Goal: Navigation & Orientation: Find specific page/section

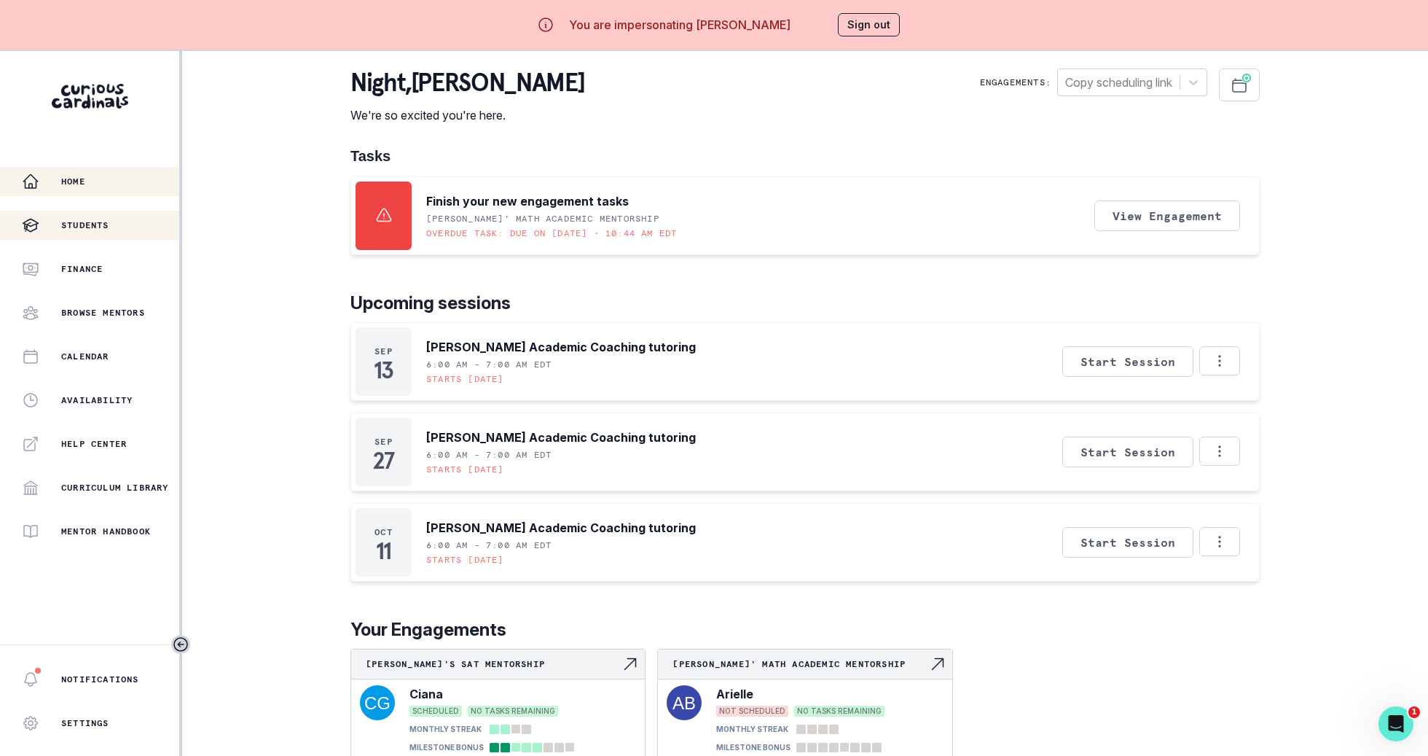
click at [83, 225] on p "Students" at bounding box center [85, 225] width 48 height 12
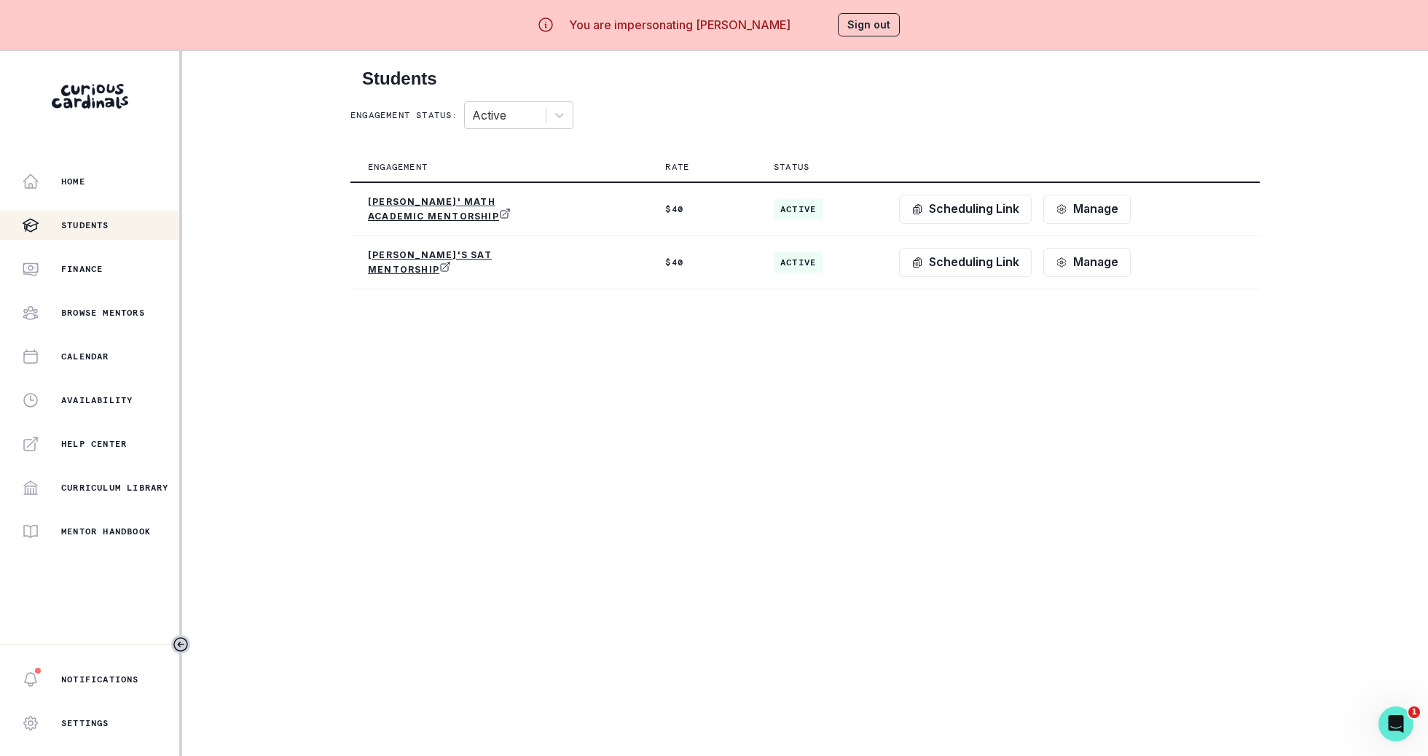
click at [79, 153] on aside "Home Students Finance Browse Mentors Calendar Availability Help Center Curricul…" at bounding box center [91, 429] width 182 height 756
click at [81, 188] on div "Home" at bounding box center [100, 181] width 157 height 17
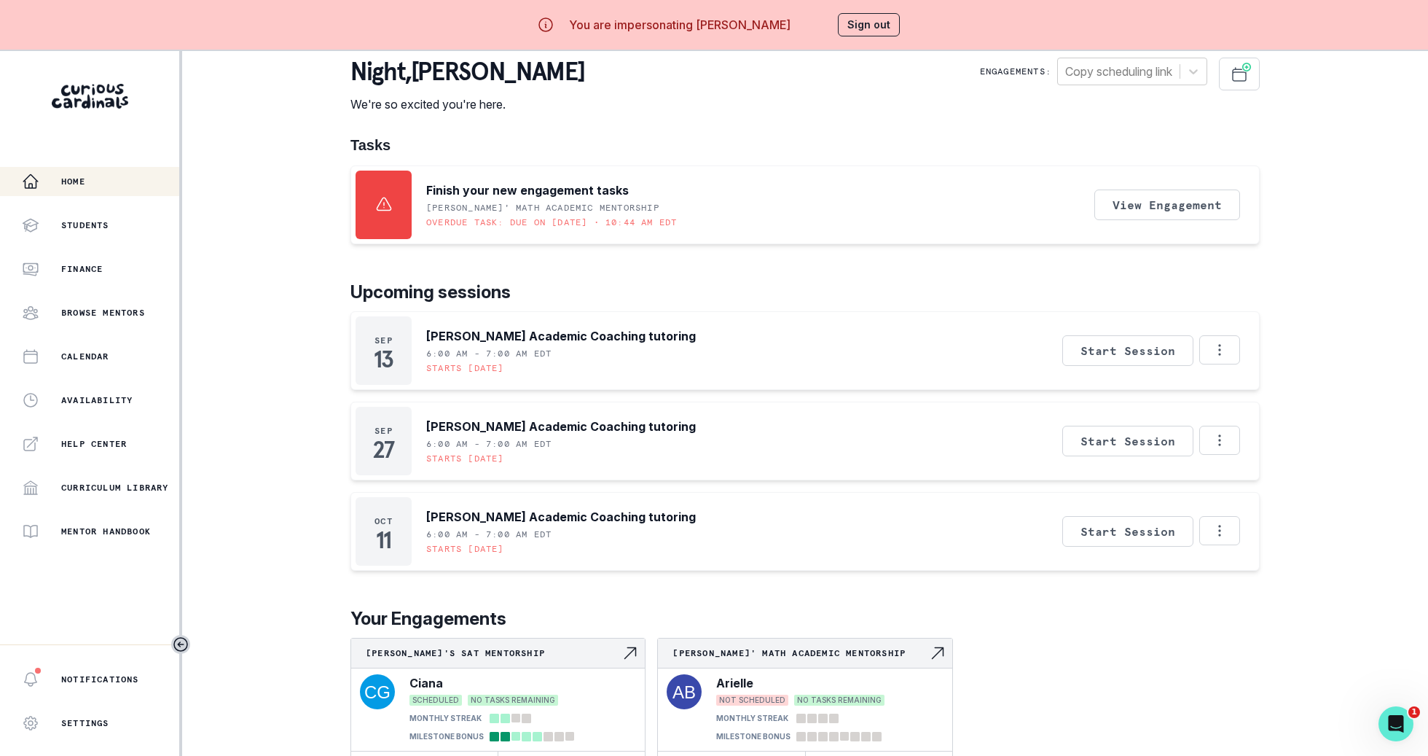
scroll to position [51, 0]
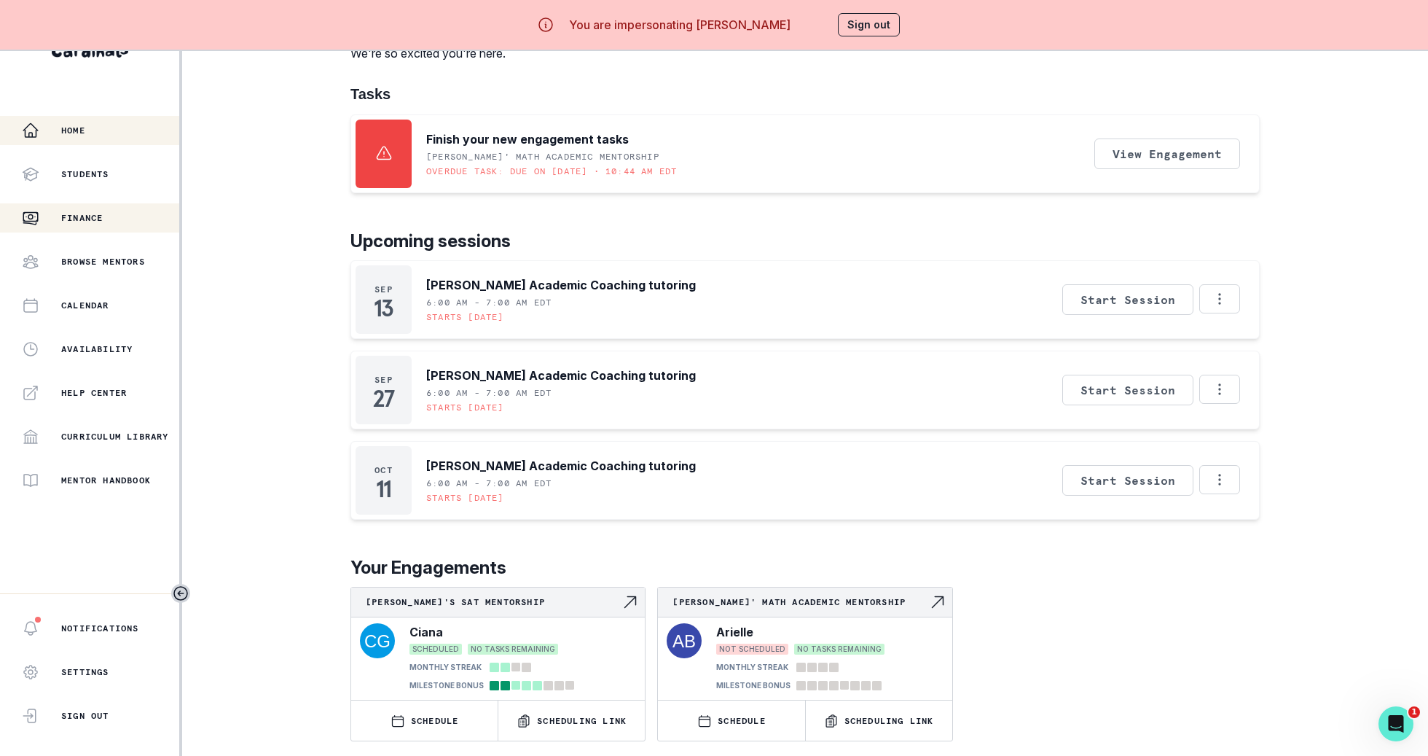
click at [130, 216] on div "Finance" at bounding box center [100, 217] width 157 height 17
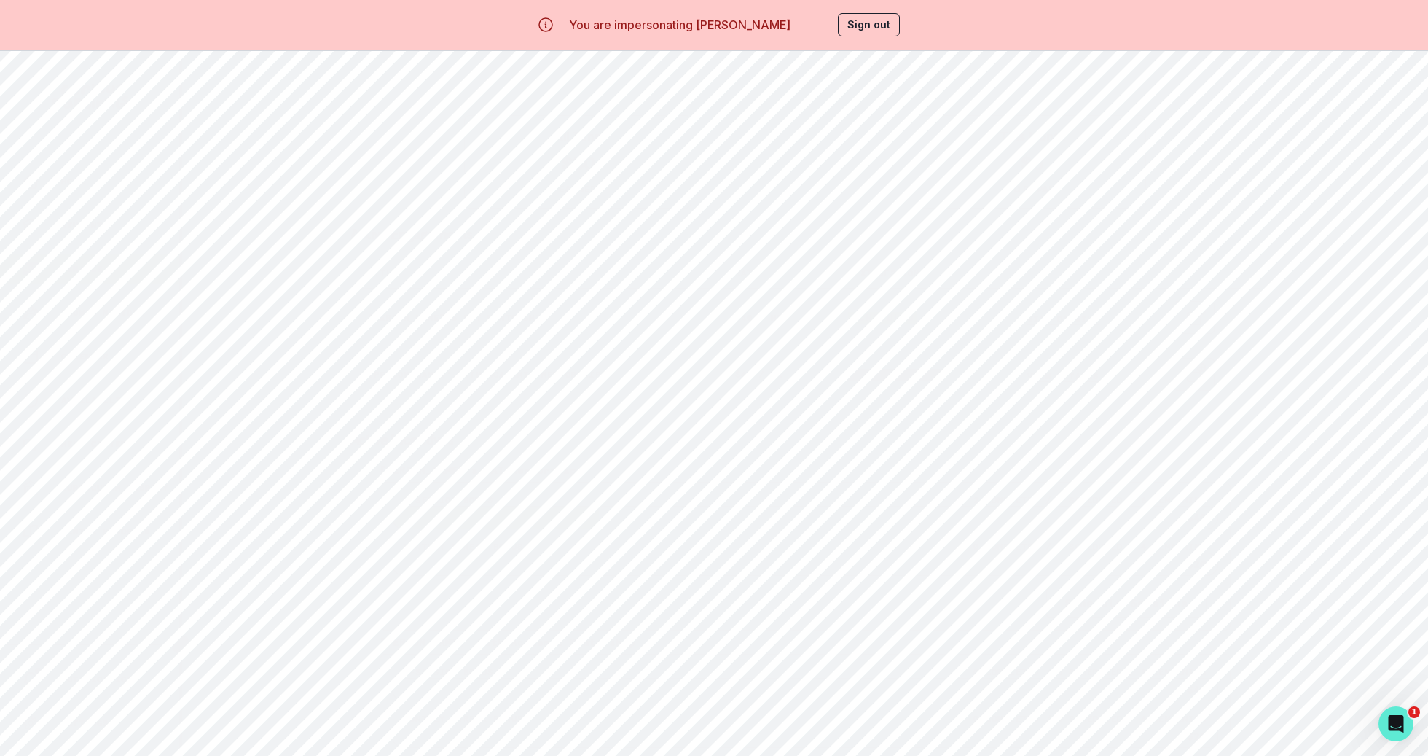
click at [125, 420] on div "Home Students Finance Browse Mentors Calendar Availability Help Center Curricul…" at bounding box center [89, 356] width 179 height 379
click at [125, 412] on button "Availability" at bounding box center [89, 399] width 179 height 29
click at [849, 27] on button "Sign out" at bounding box center [869, 24] width 62 height 23
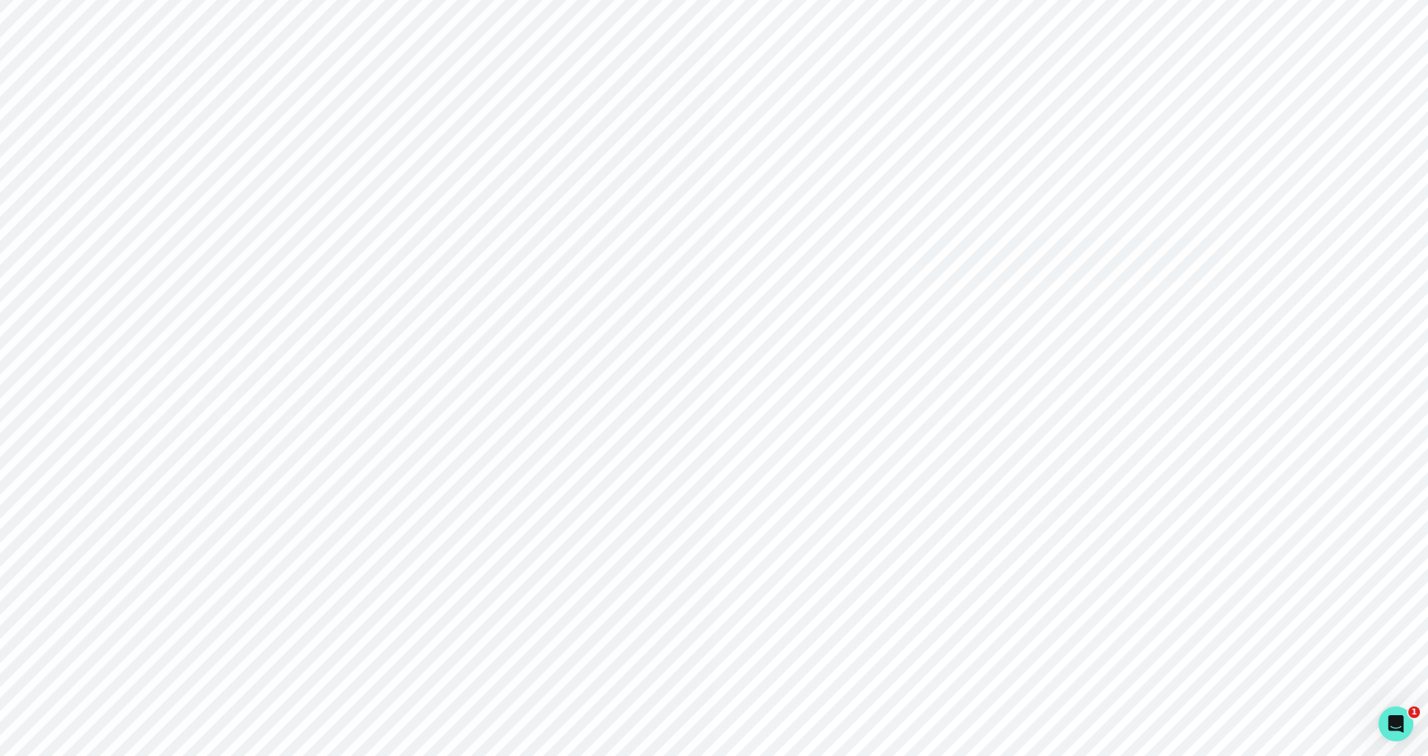
click at [1077, 259] on p "Sign in with Google" at bounding box center [1082, 259] width 106 height 17
